Goal: Transaction & Acquisition: Purchase product/service

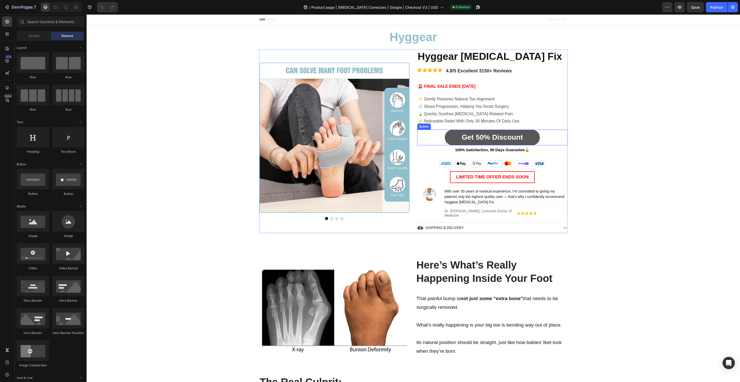
click at [449, 138] on link "Get 50% Discount" at bounding box center [492, 137] width 95 height 15
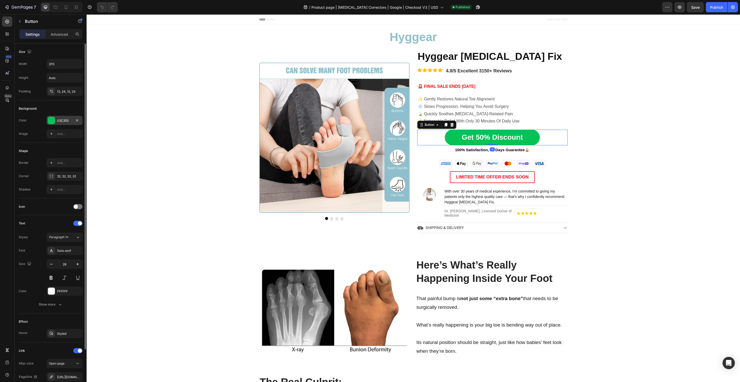
click at [63, 120] on div "03C355" at bounding box center [64, 120] width 15 height 5
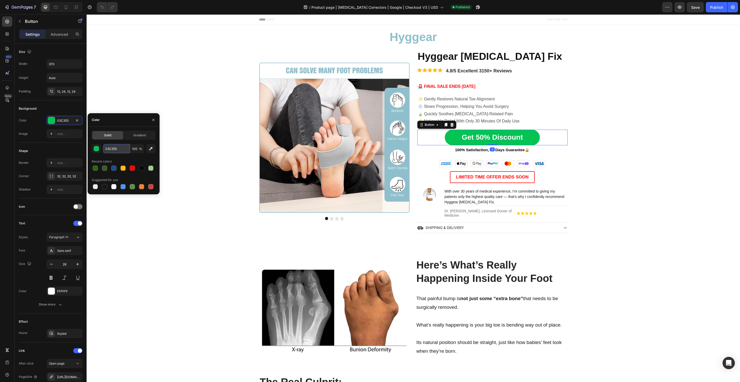
click at [122, 150] on input "03C355" at bounding box center [116, 148] width 27 height 9
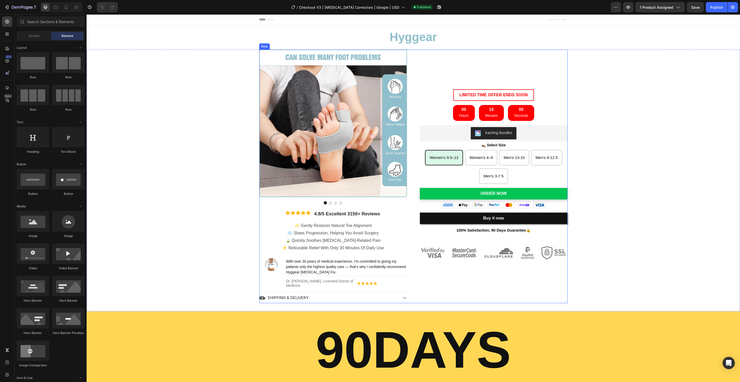
radio input "false"
click at [427, 142] on p "👞 Select Size" at bounding box center [493, 145] width 147 height 6
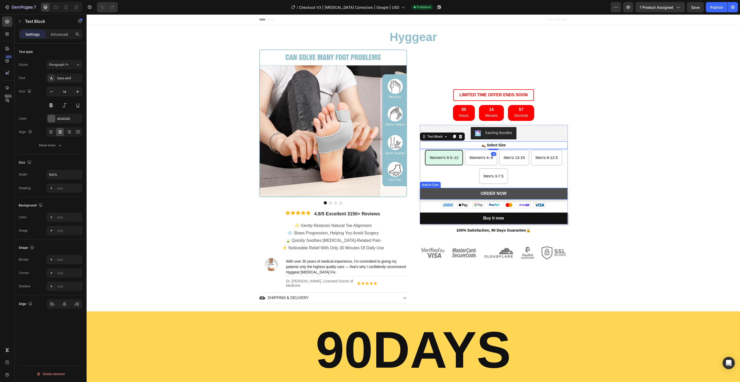
click at [442, 199] on button "Order Now" at bounding box center [494, 194] width 148 height 12
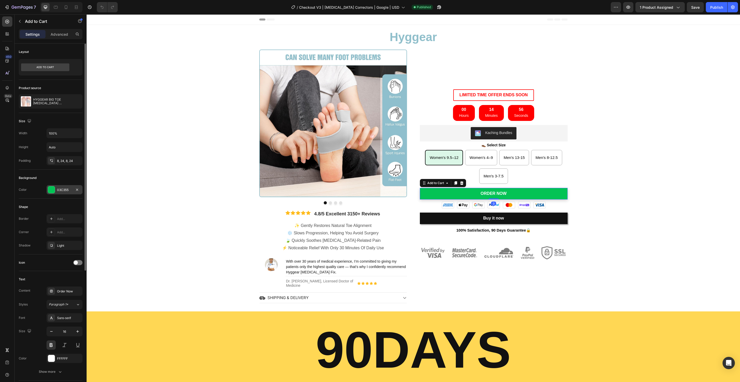
click at [51, 189] on div at bounding box center [51, 190] width 7 height 7
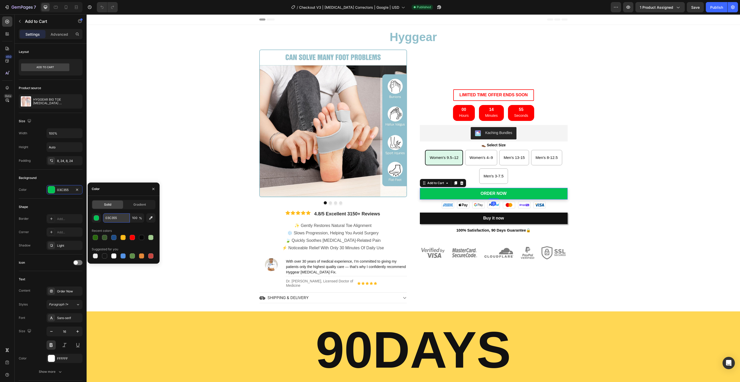
click at [109, 218] on input "03C355" at bounding box center [116, 218] width 27 height 9
click at [443, 10] on icon "button" at bounding box center [445, 7] width 5 height 5
